Goal: Information Seeking & Learning: Obtain resource

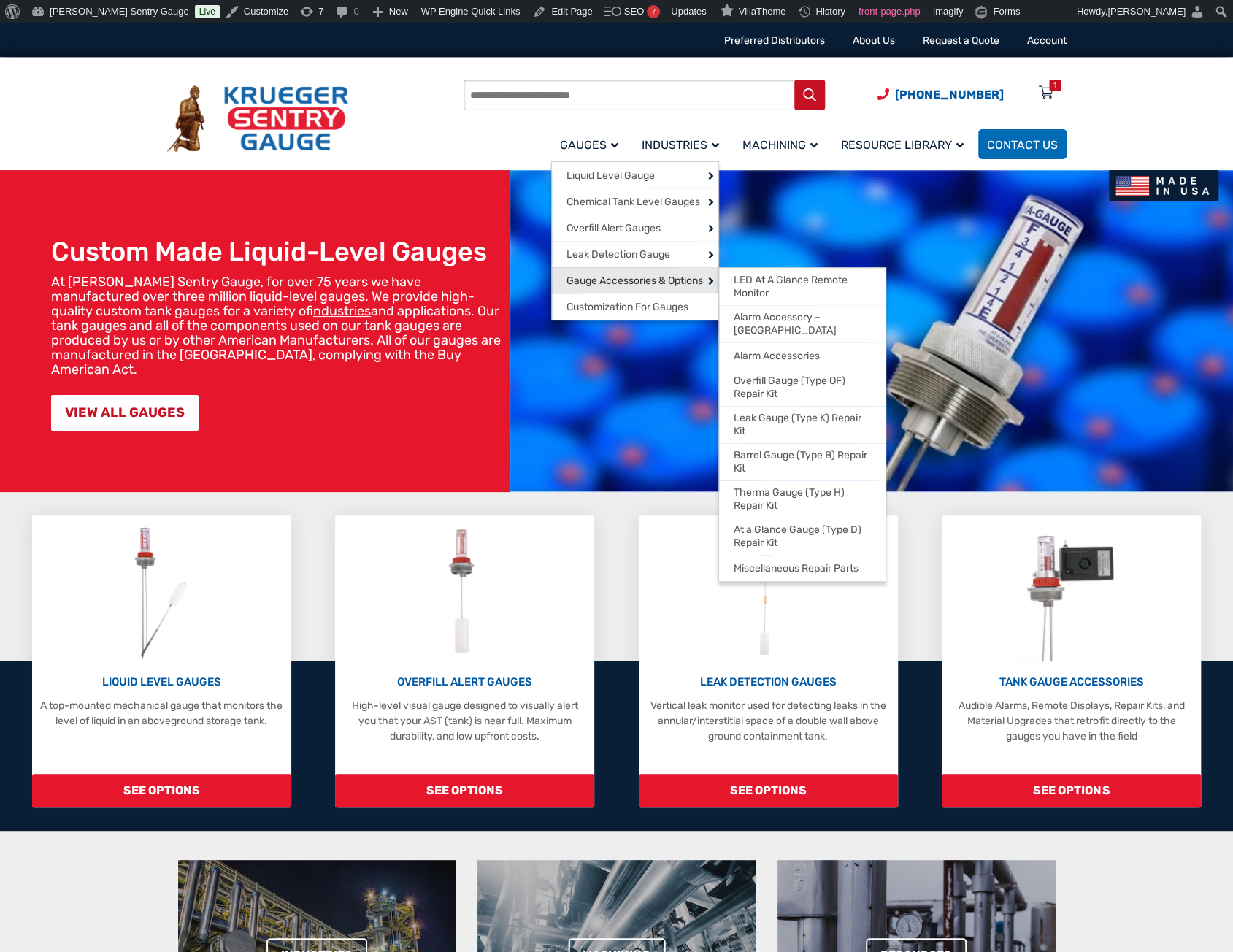
click at [580, 279] on span "Gauge Accessories & Options" at bounding box center [635, 281] width 137 height 13
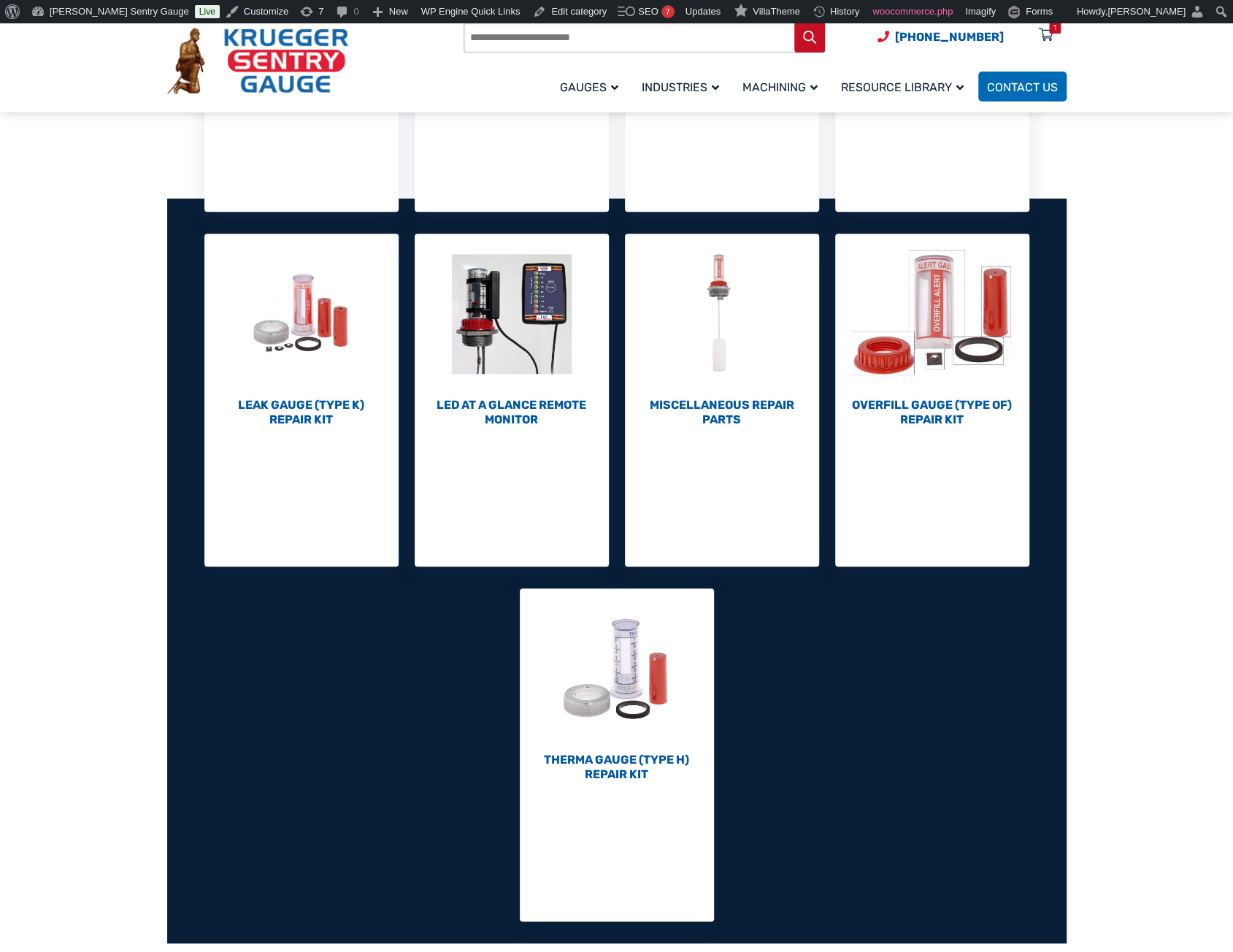
scroll to position [511, 0]
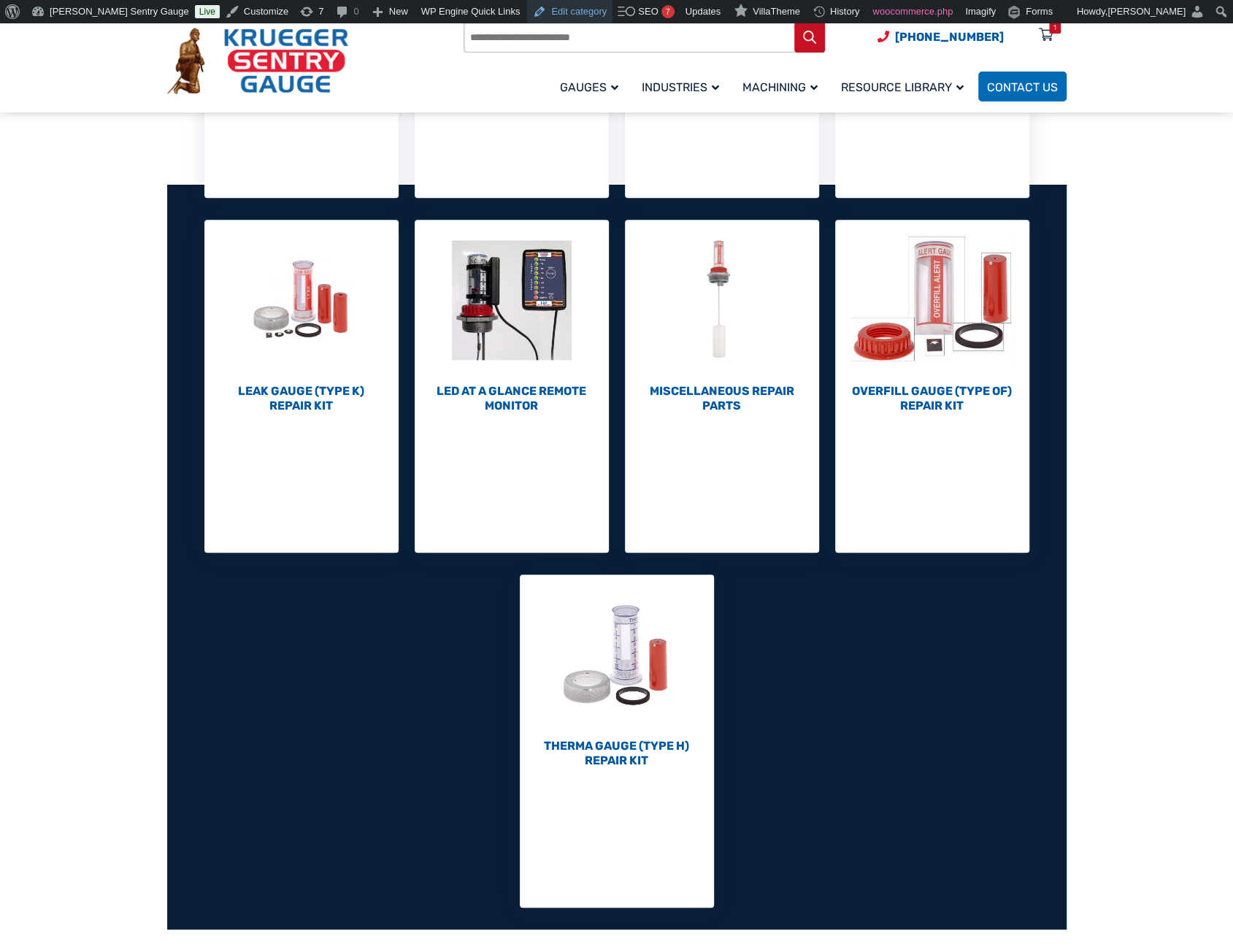
click at [538, 13] on link "Edit category" at bounding box center [570, 11] width 86 height 23
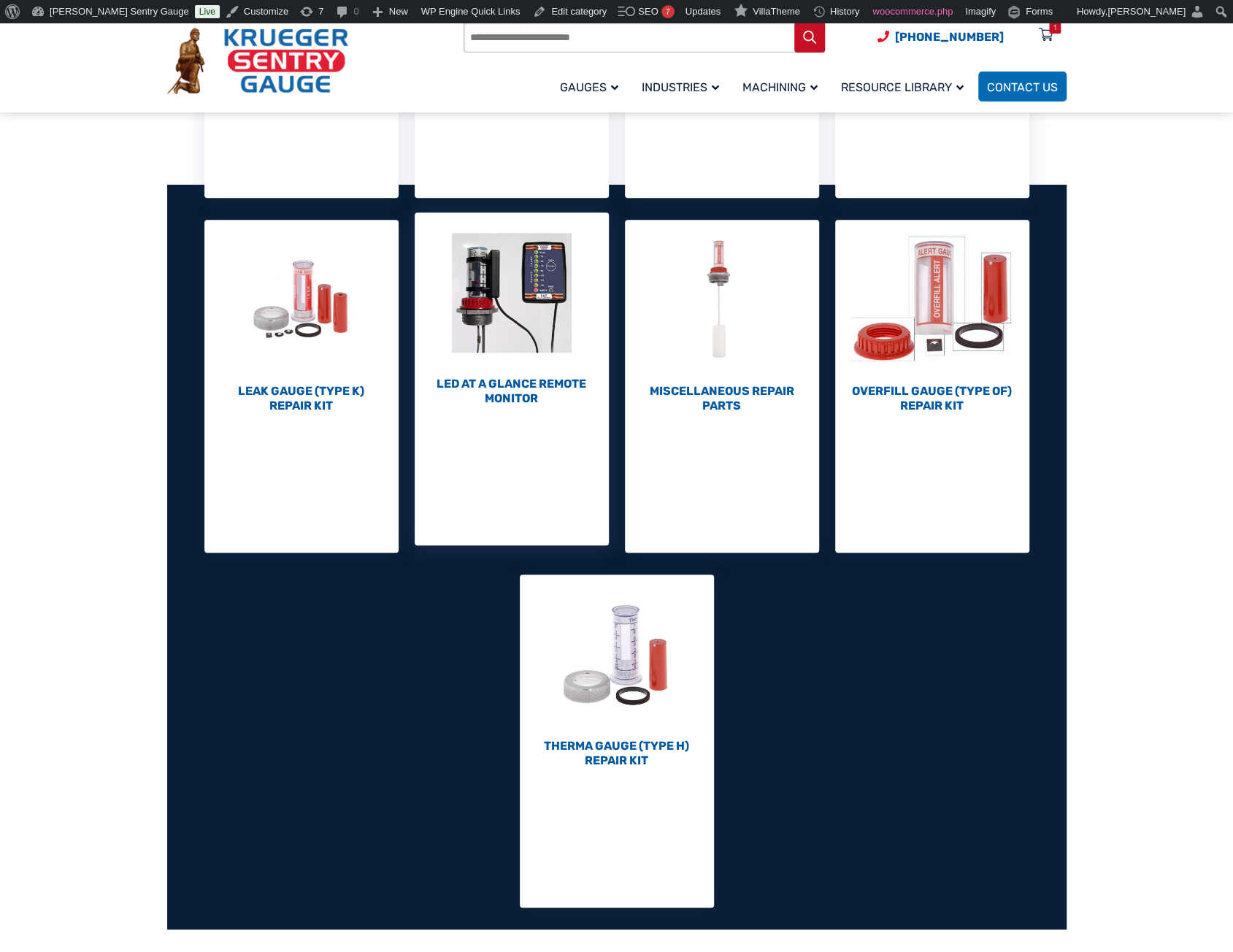
click at [511, 385] on h2 "LED At A Glance Remote Monitor (1)" at bounding box center [512, 391] width 194 height 29
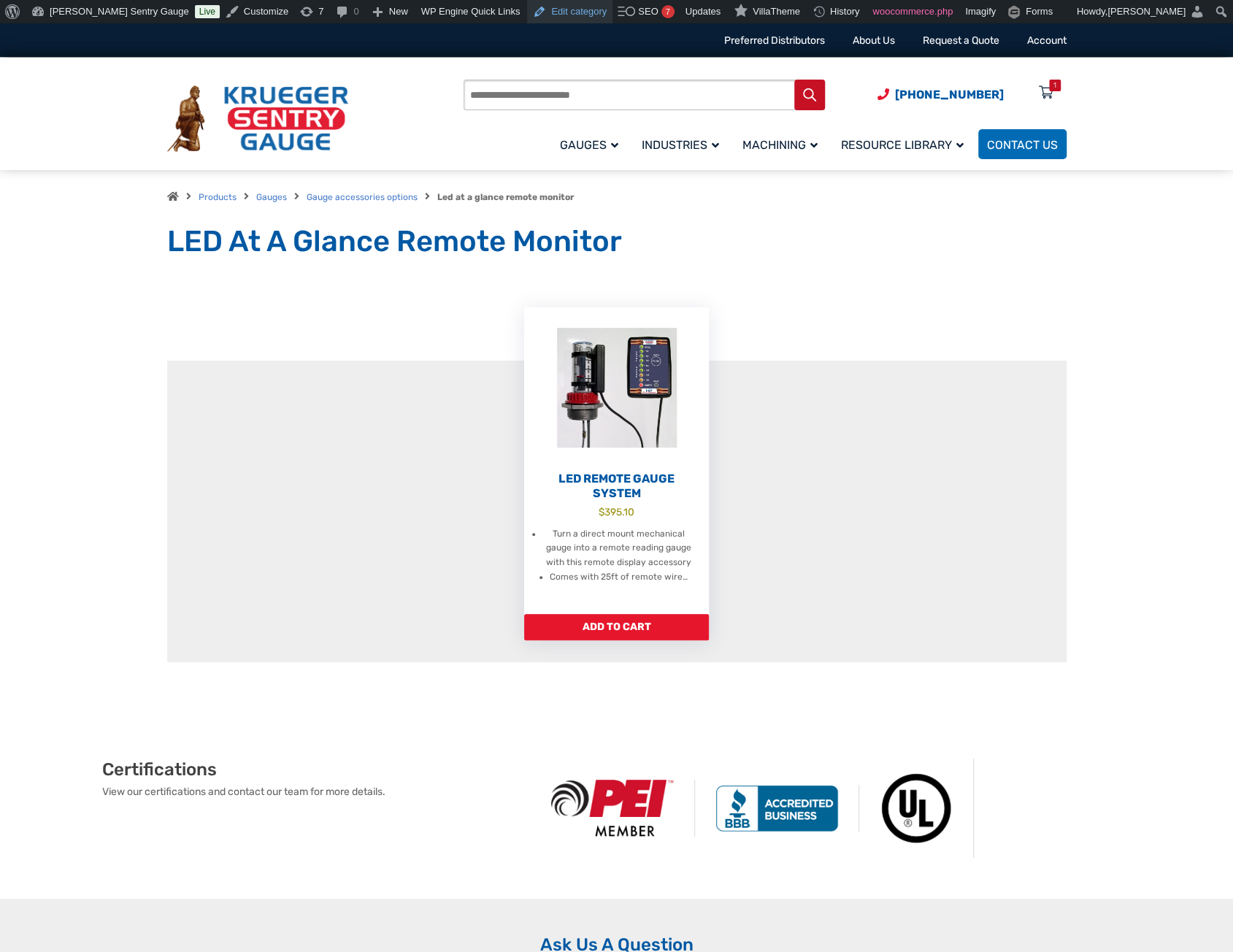
click at [527, 11] on link "Edit category" at bounding box center [570, 11] width 86 height 23
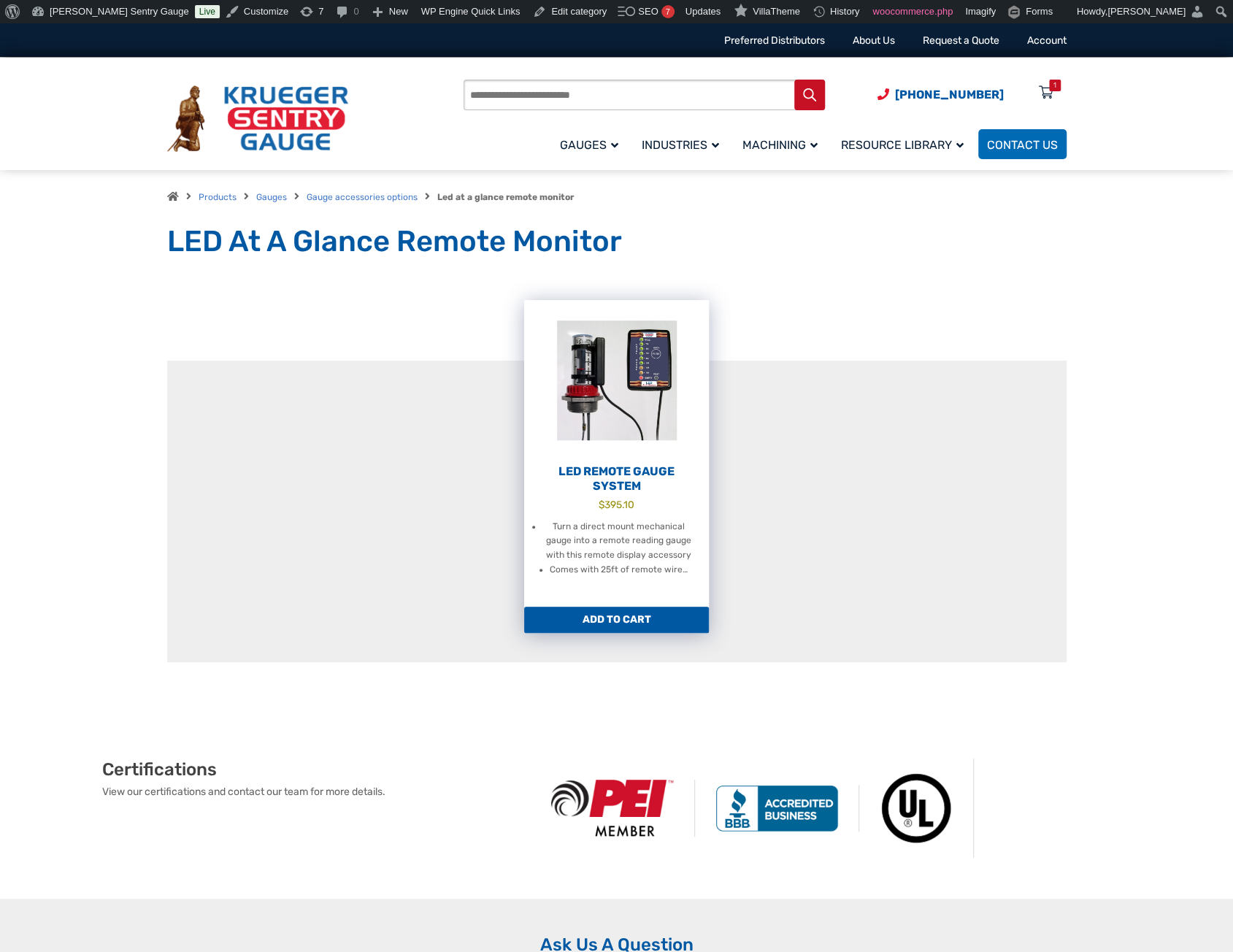
click at [613, 478] on h2 "LED Remote Gauge System" at bounding box center [617, 479] width 185 height 29
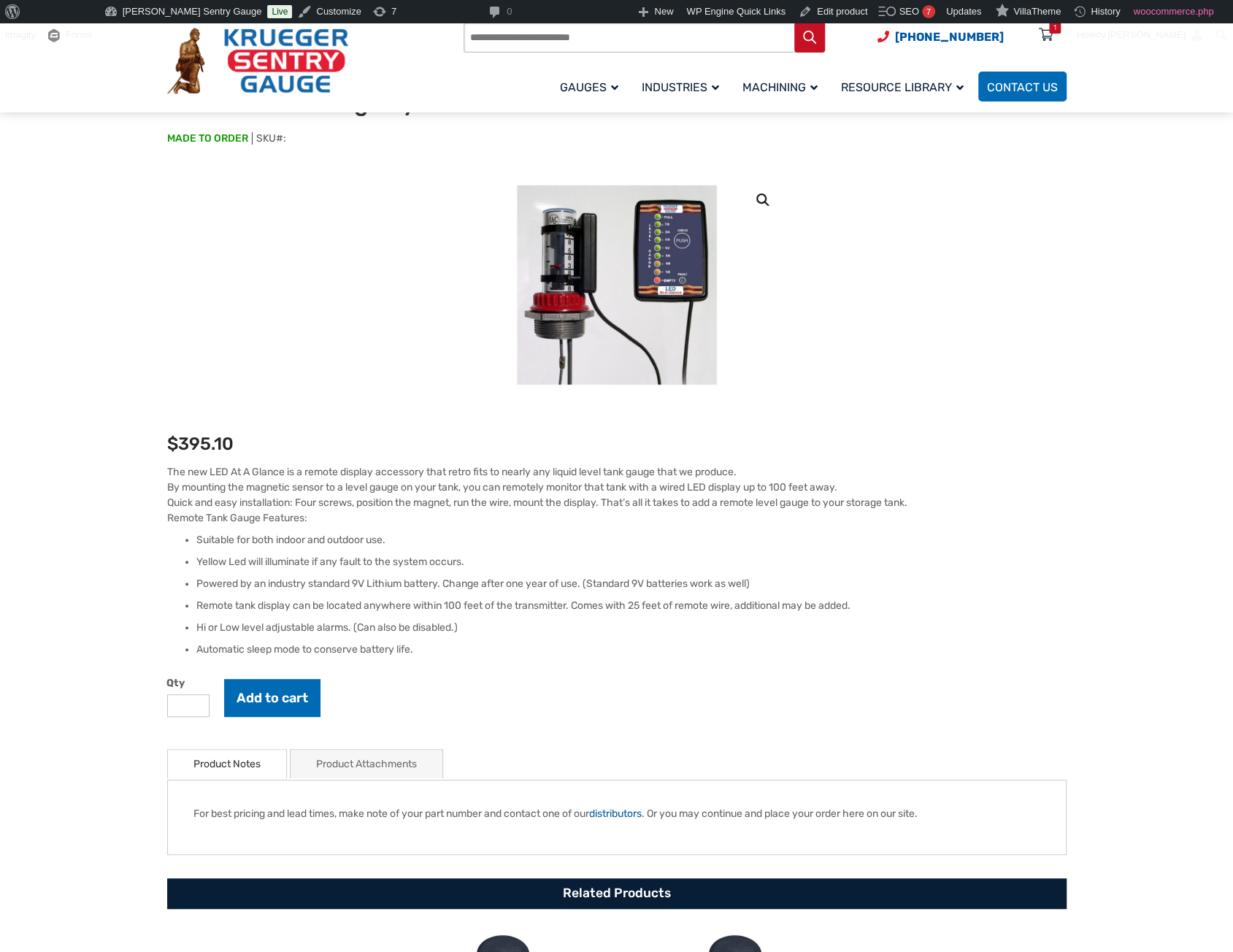
scroll to position [146, 0]
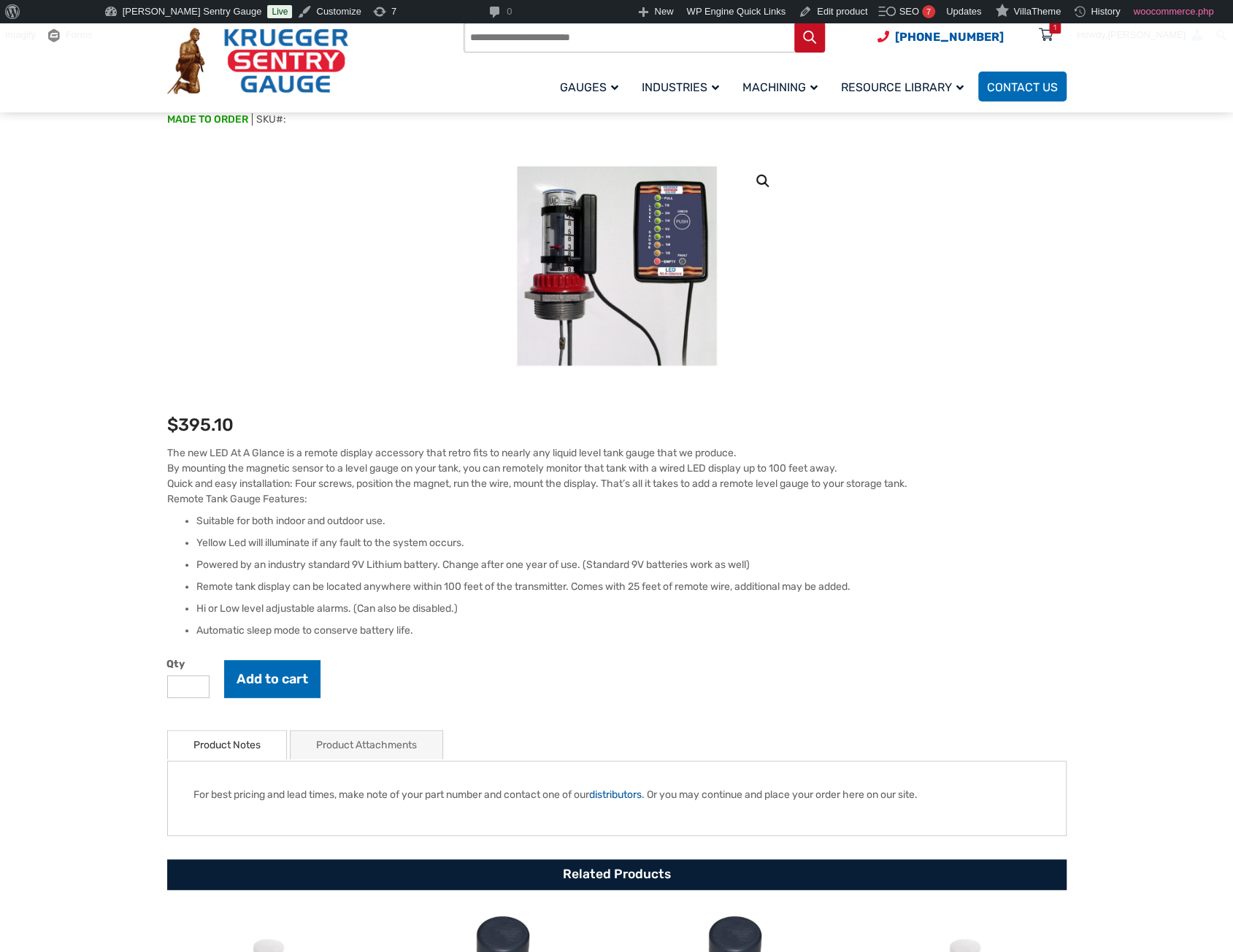
click at [365, 747] on link "Product Attachments" at bounding box center [367, 745] width 100 height 28
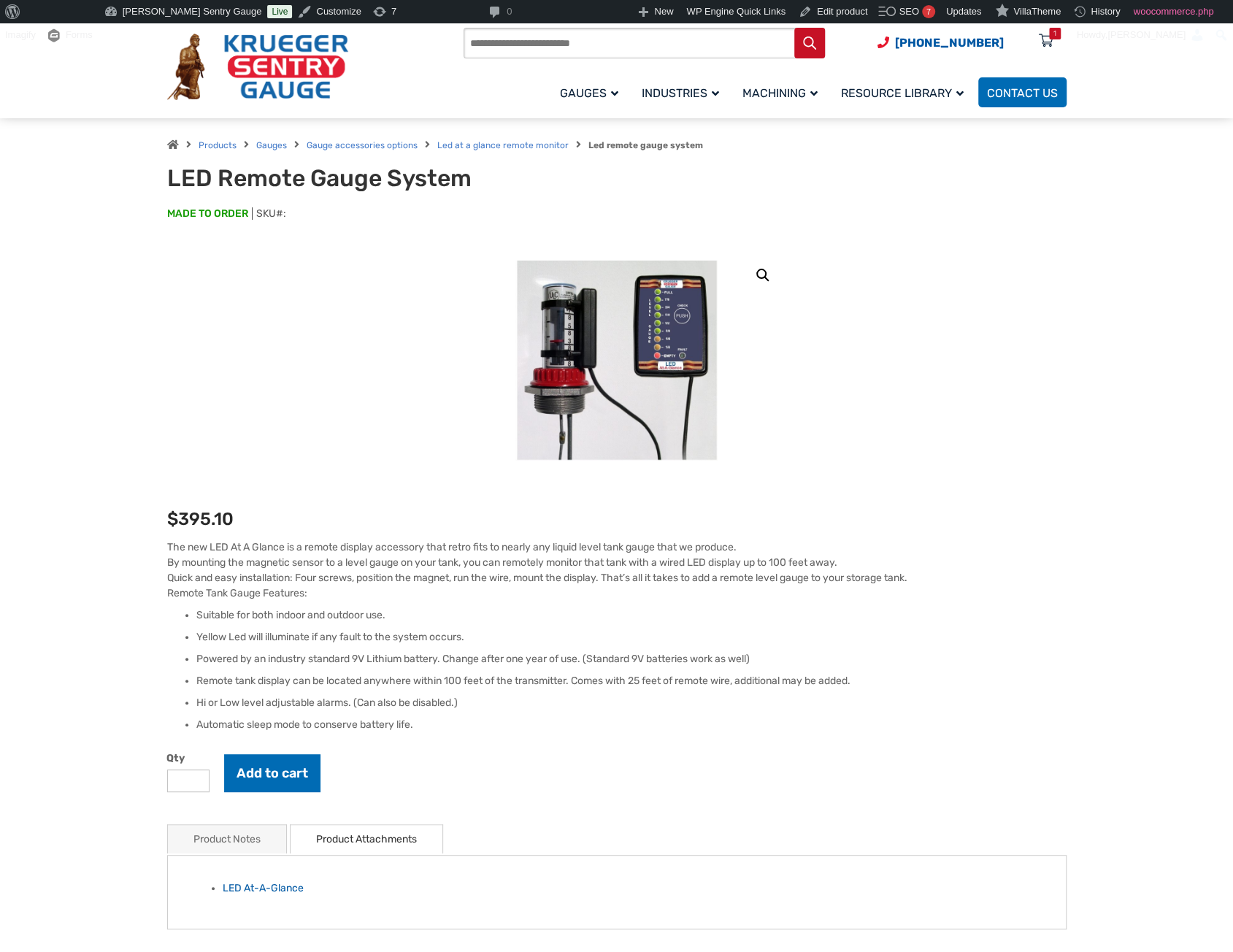
scroll to position [0, 0]
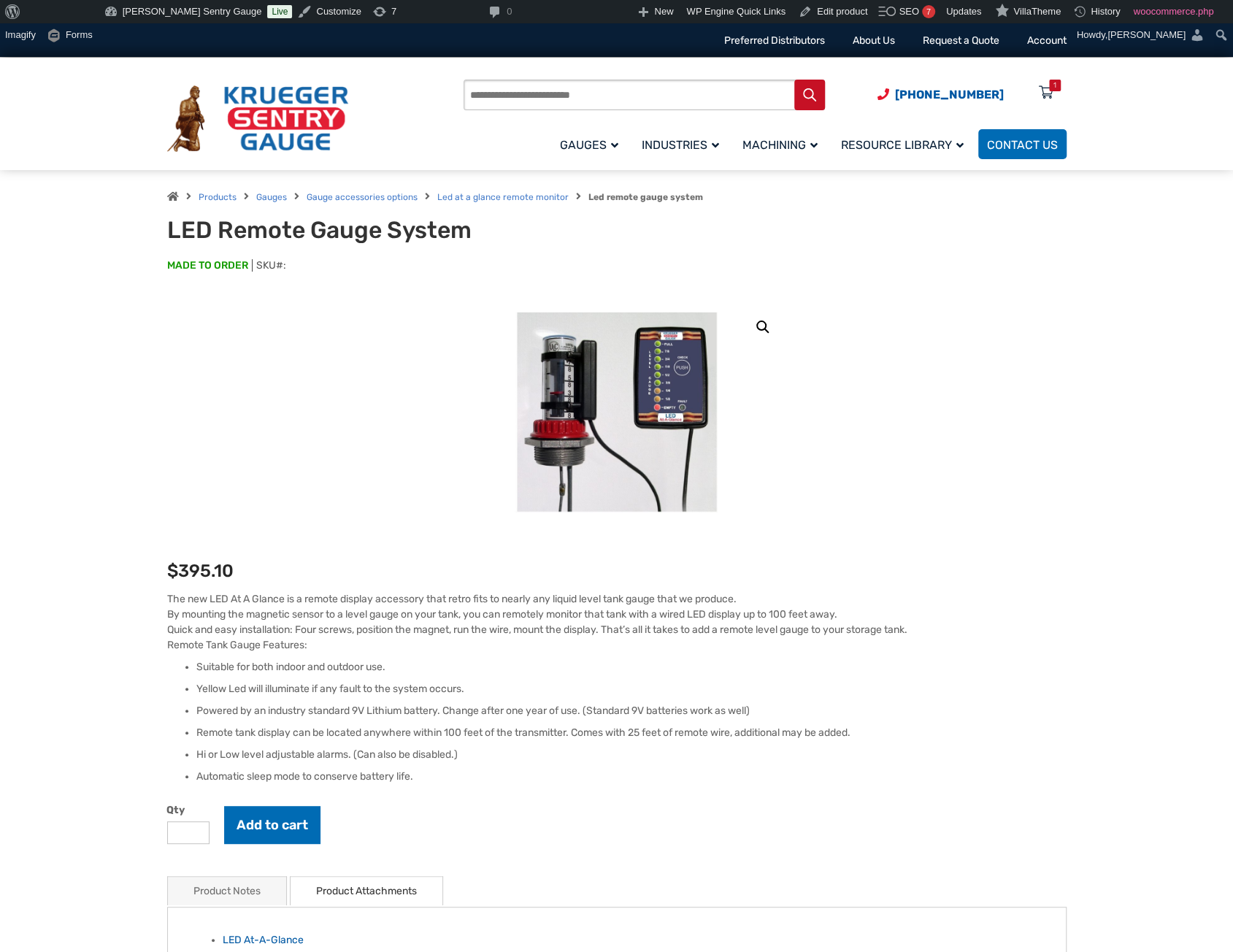
click at [1175, 491] on section "🔍 LED Remote Gauge System $ 395.10 The new LED At A Glance is a remote display …" at bounding box center [616, 815] width 1233 height 1026
click at [794, 12] on link "Edit product" at bounding box center [833, 11] width 80 height 23
